Goal: Transaction & Acquisition: Book appointment/travel/reservation

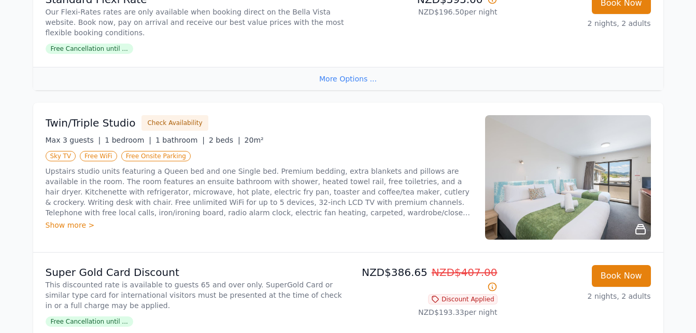
scroll to position [800, 0]
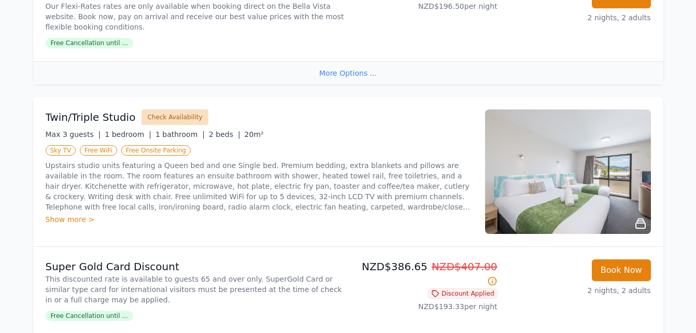
click at [182, 118] on button "Check Availability" at bounding box center [174, 117] width 66 height 16
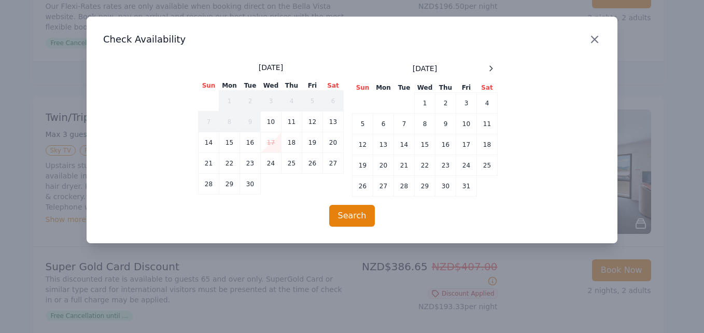
click at [594, 39] on icon "button" at bounding box center [594, 39] width 6 height 6
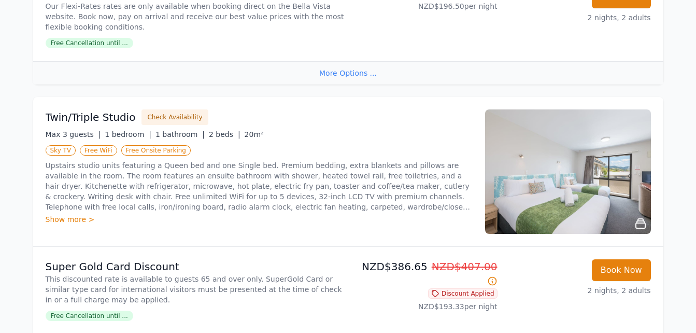
click at [78, 218] on div "Show more >" at bounding box center [259, 219] width 427 height 10
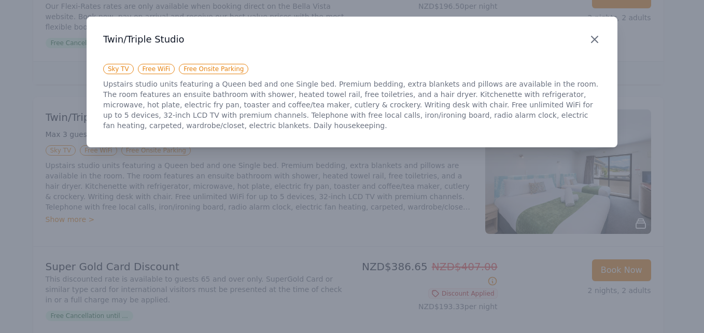
click at [593, 37] on icon "button" at bounding box center [594, 39] width 6 height 6
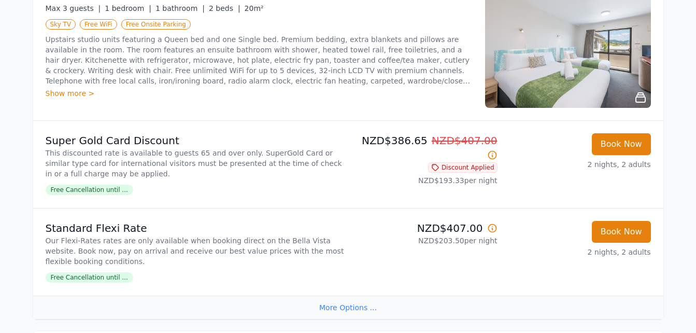
scroll to position [929, 0]
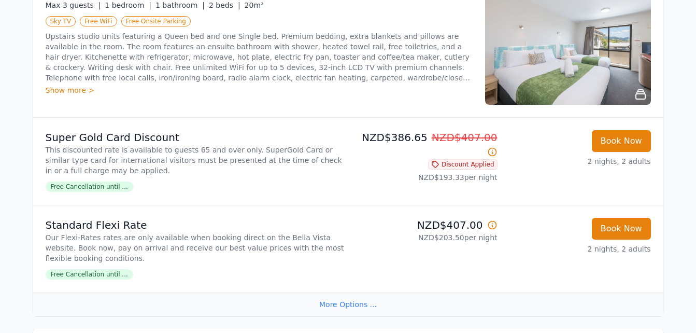
click at [361, 305] on div "More Options ..." at bounding box center [348, 303] width 630 height 23
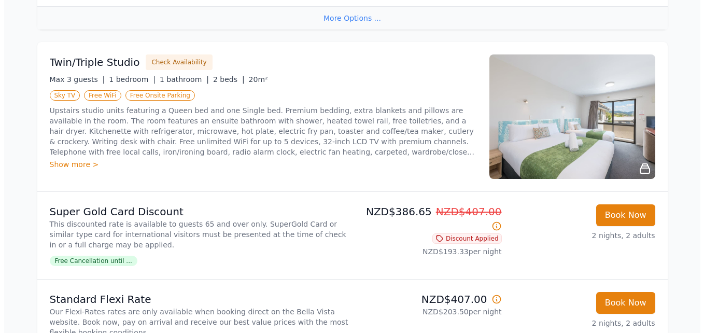
scroll to position [852, 0]
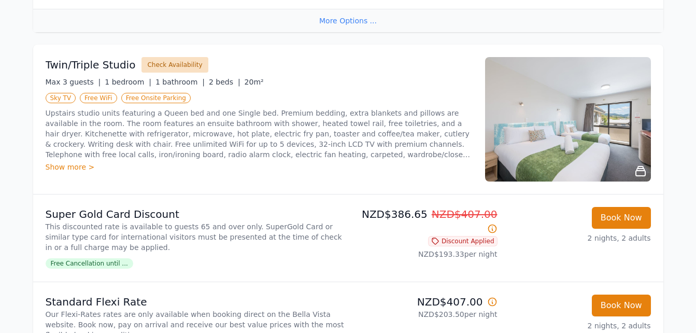
click at [151, 61] on button "Check Availability" at bounding box center [174, 65] width 66 height 16
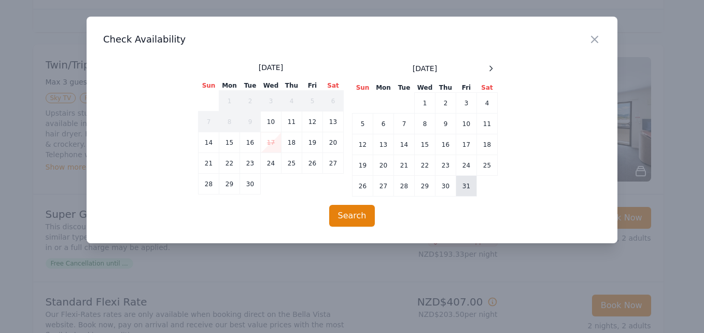
click at [464, 188] on td "31" at bounding box center [466, 186] width 21 height 21
click at [489, 67] on icon at bounding box center [491, 68] width 8 height 8
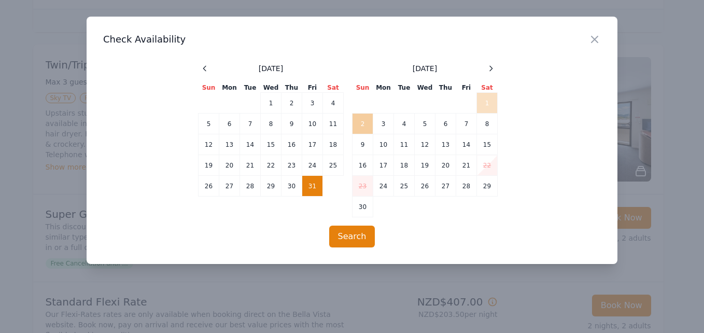
click at [367, 125] on td "2" at bounding box center [362, 123] width 21 height 21
click at [357, 241] on button "Search" at bounding box center [352, 236] width 46 height 22
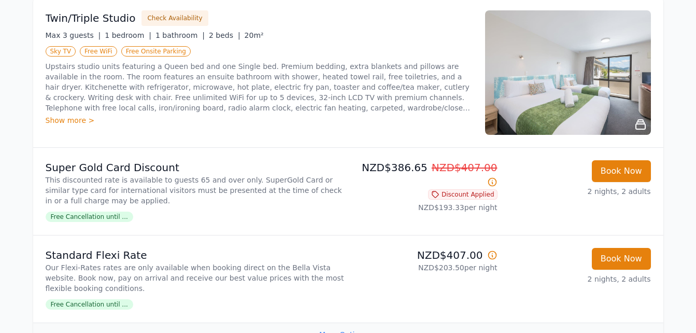
scroll to position [919, 0]
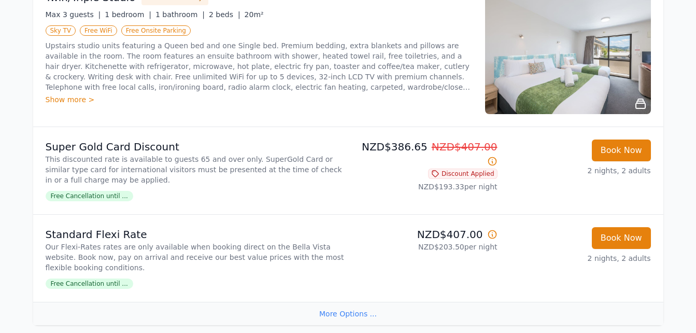
click at [493, 236] on icon at bounding box center [492, 234] width 10 height 10
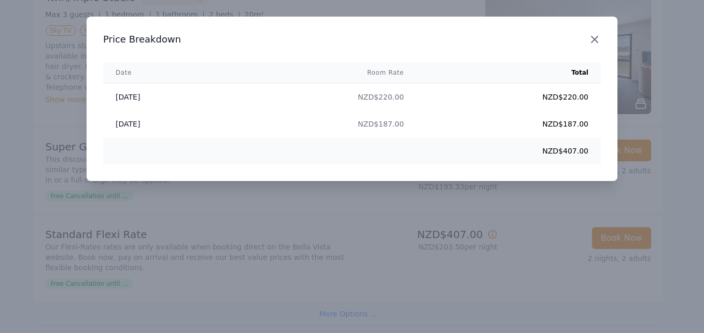
click at [597, 38] on icon "button" at bounding box center [594, 39] width 12 height 12
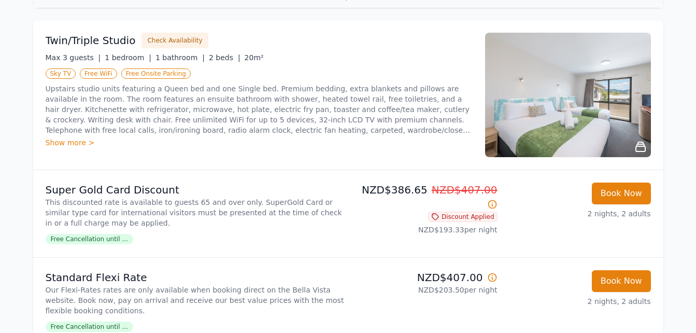
scroll to position [857, 0]
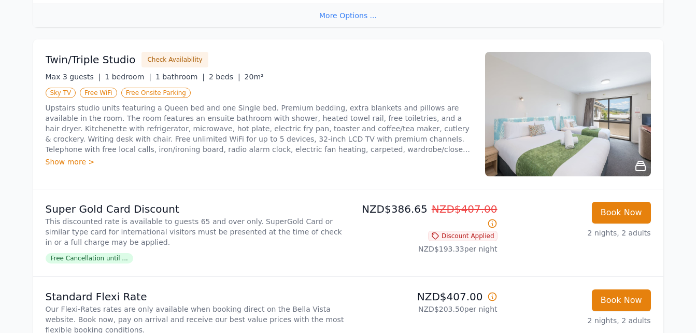
click at [589, 136] on img at bounding box center [568, 114] width 166 height 124
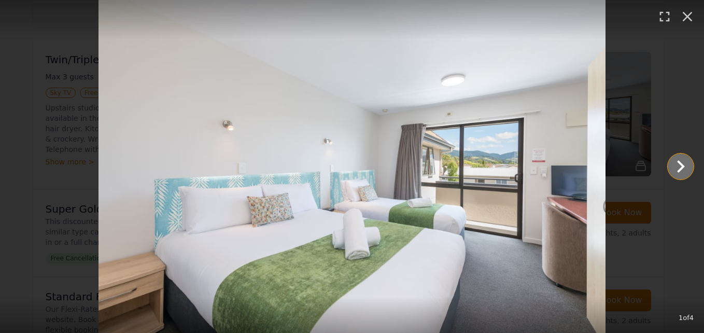
click at [678, 162] on icon "Show slide 2 of 4" at bounding box center [681, 166] width 8 height 12
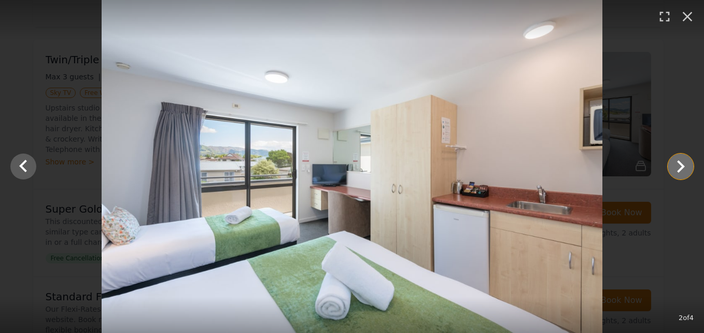
click at [678, 162] on icon "Show slide 3 of 4" at bounding box center [681, 166] width 8 height 12
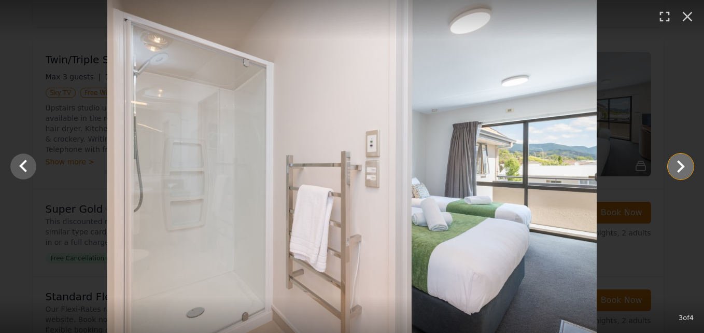
click at [678, 162] on icon "Show slide 4 of 4" at bounding box center [681, 166] width 8 height 12
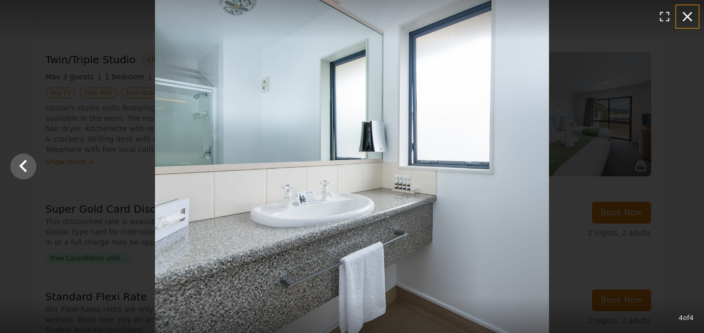
click at [689, 15] on icon "button" at bounding box center [687, 17] width 10 height 10
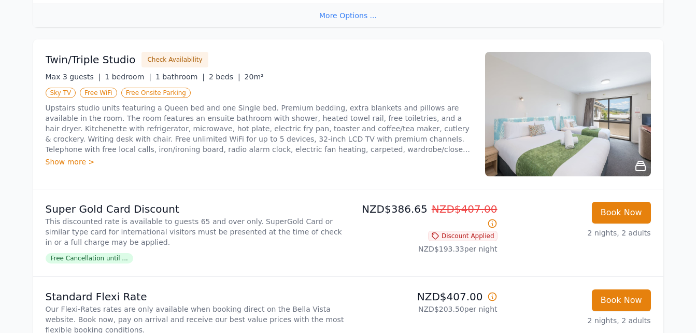
click at [77, 165] on div "Show more >" at bounding box center [259, 161] width 427 height 10
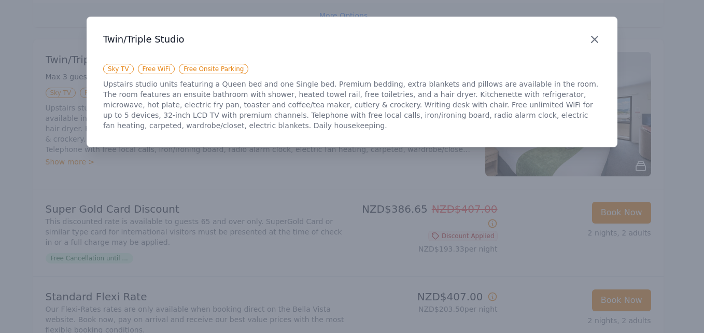
click at [592, 41] on icon "button" at bounding box center [594, 39] width 12 height 12
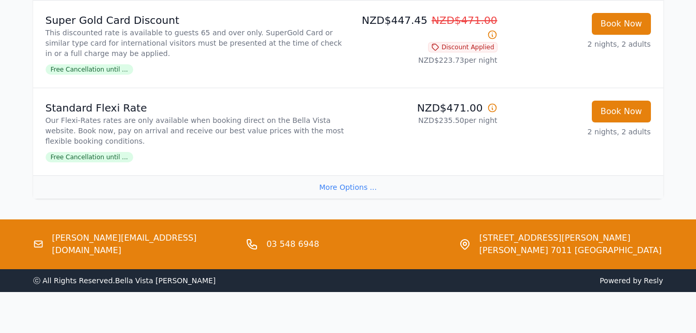
scroll to position [1415, 0]
